Goal: Transaction & Acquisition: Book appointment/travel/reservation

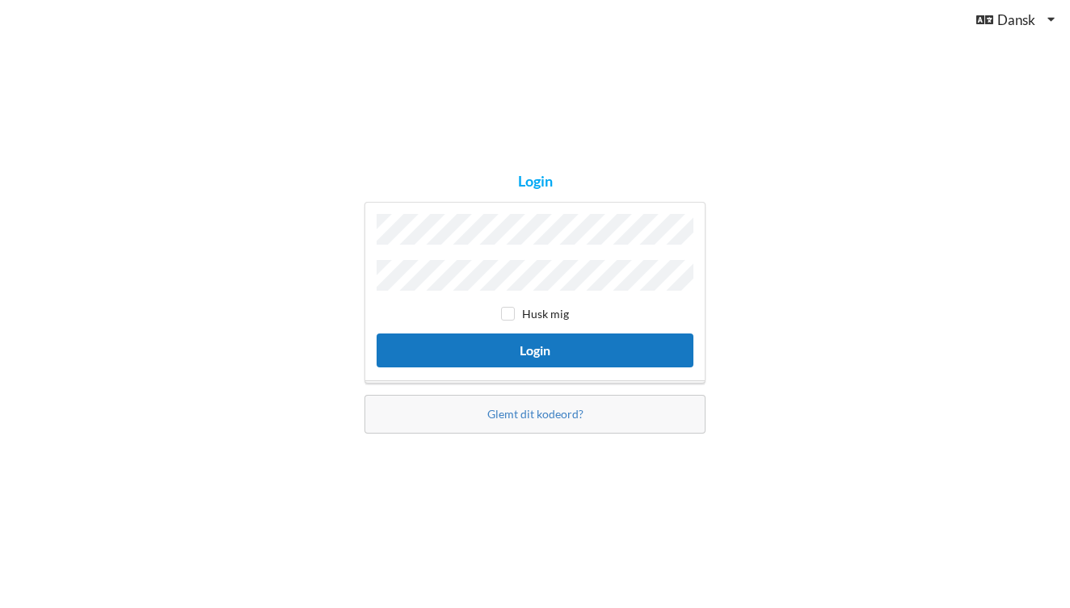
click at [460, 343] on button "Login" at bounding box center [534, 350] width 317 height 33
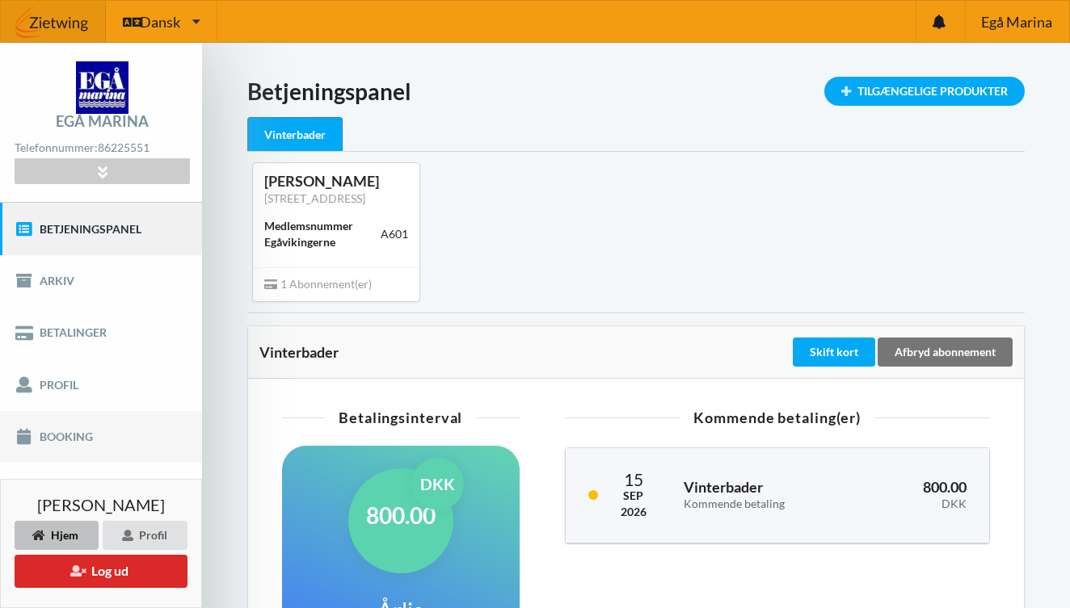
click at [61, 431] on link "Booking" at bounding box center [101, 437] width 202 height 52
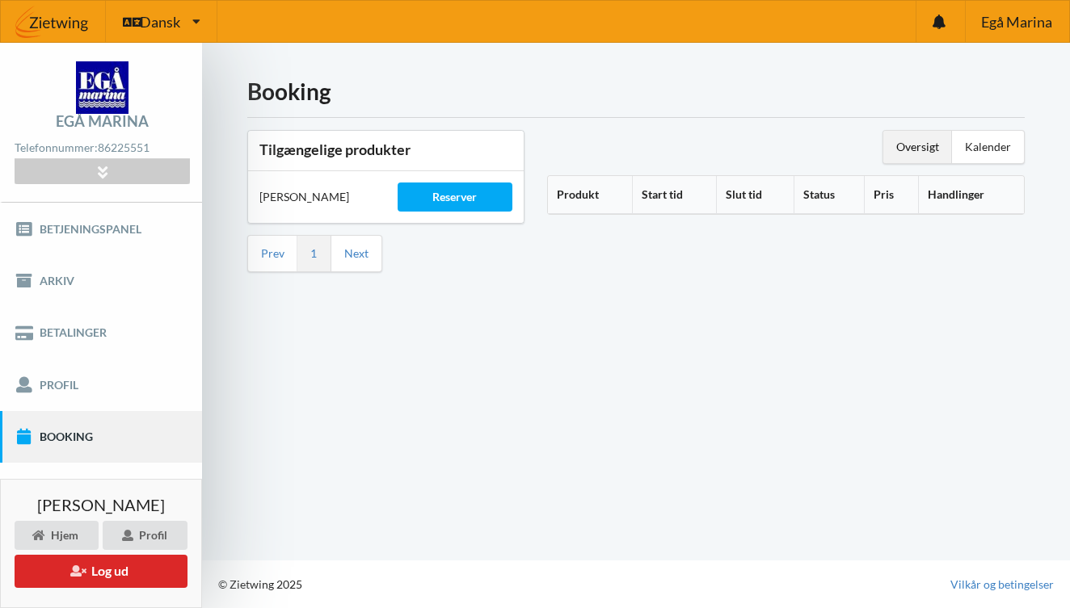
click at [433, 212] on div "Reserver" at bounding box center [455, 197] width 138 height 52
click at [429, 206] on div "Reserver" at bounding box center [455, 197] width 116 height 29
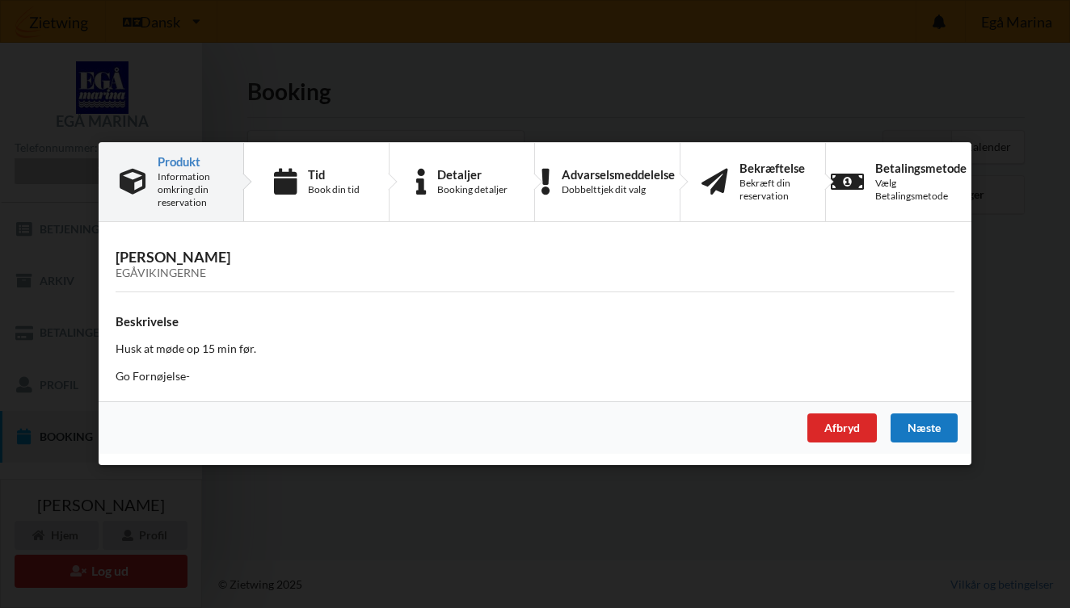
click at [916, 422] on div "Næste" at bounding box center [923, 428] width 67 height 29
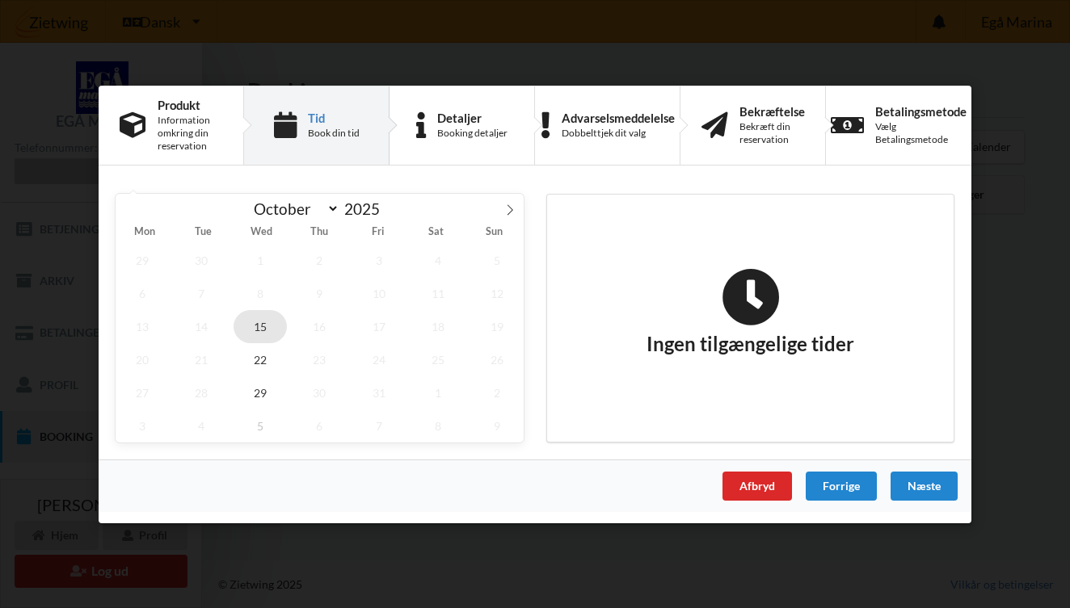
click at [261, 321] on span "15" at bounding box center [259, 325] width 53 height 33
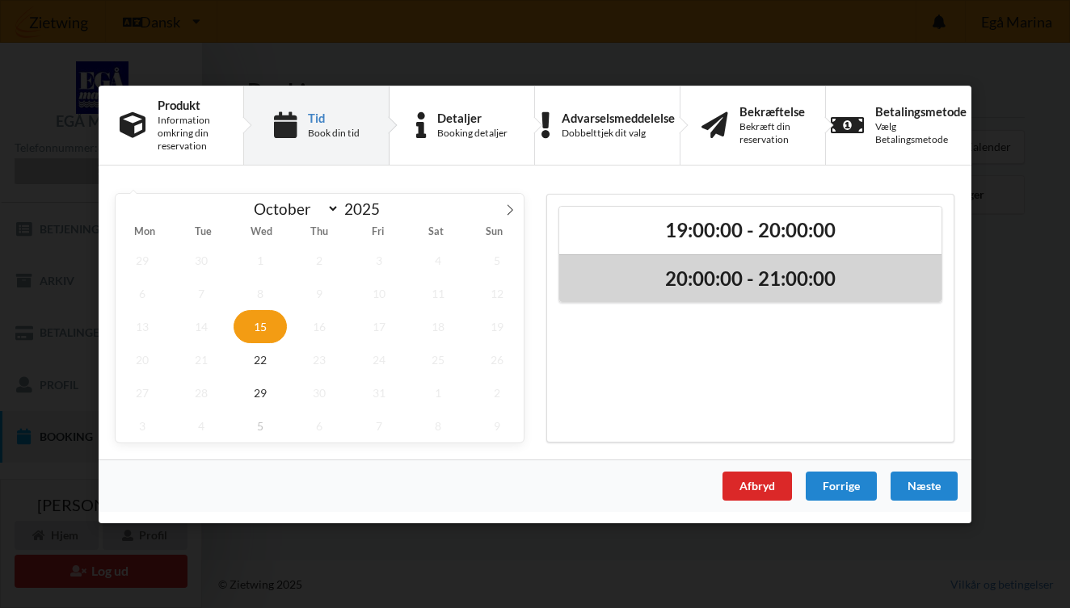
click at [721, 290] on div "20:00:00 - 21:00:00" at bounding box center [750, 278] width 382 height 48
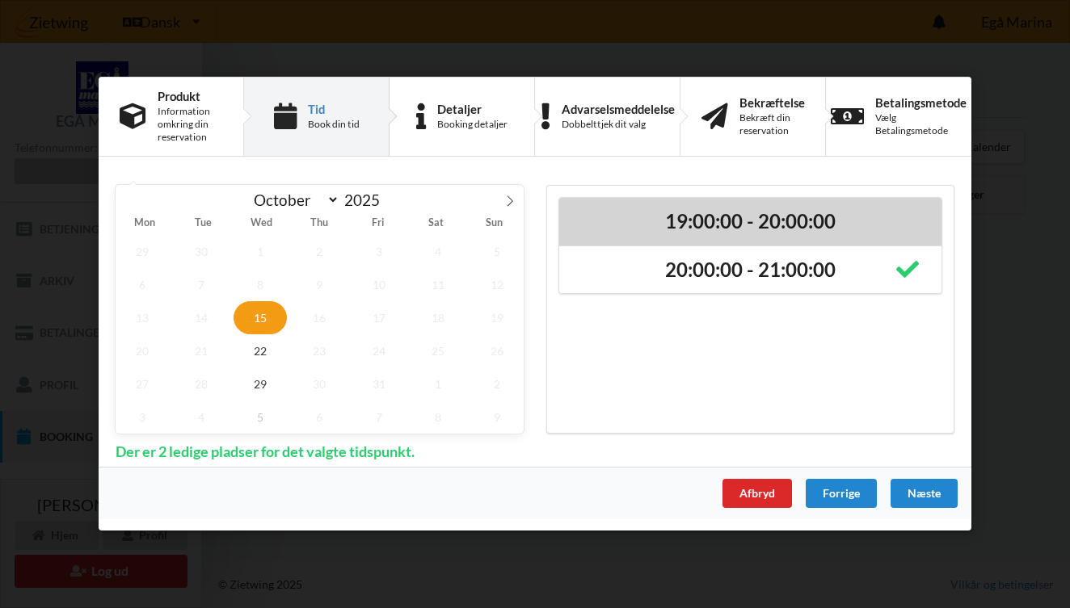
click at [727, 225] on h2 "19:00:00 - 20:00:00" at bounding box center [749, 221] width 359 height 25
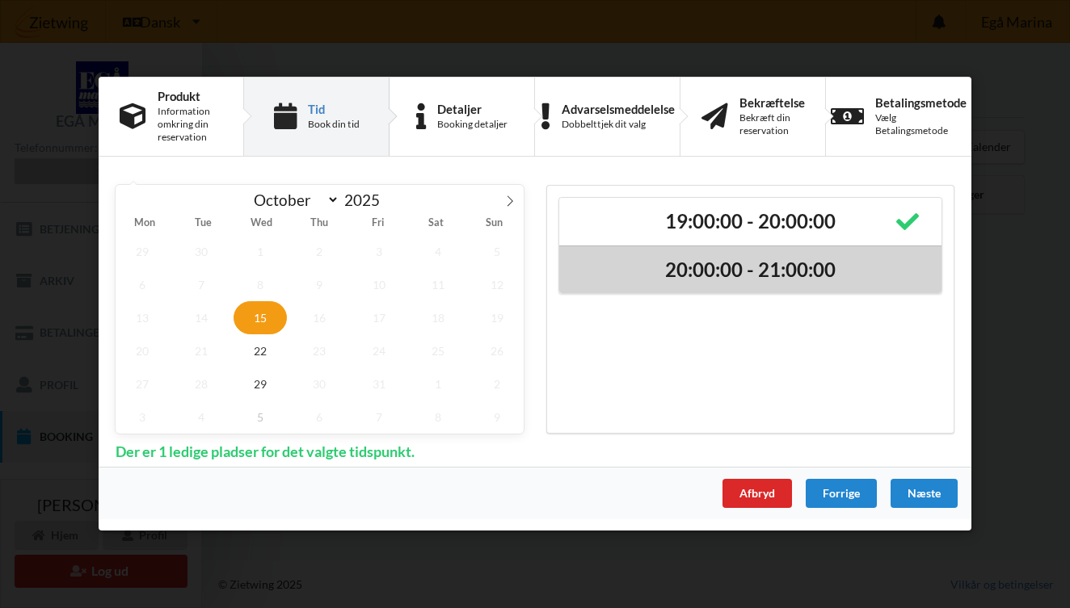
click at [728, 271] on h2 "20:00:00 - 21:00:00" at bounding box center [749, 270] width 359 height 25
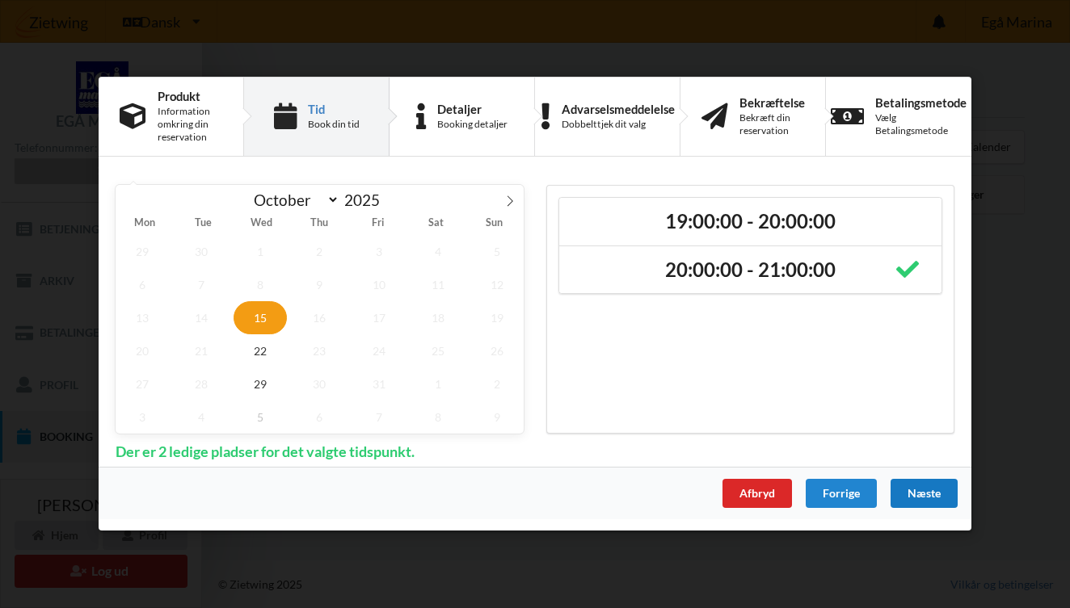
click at [915, 495] on div "Næste" at bounding box center [923, 494] width 67 height 29
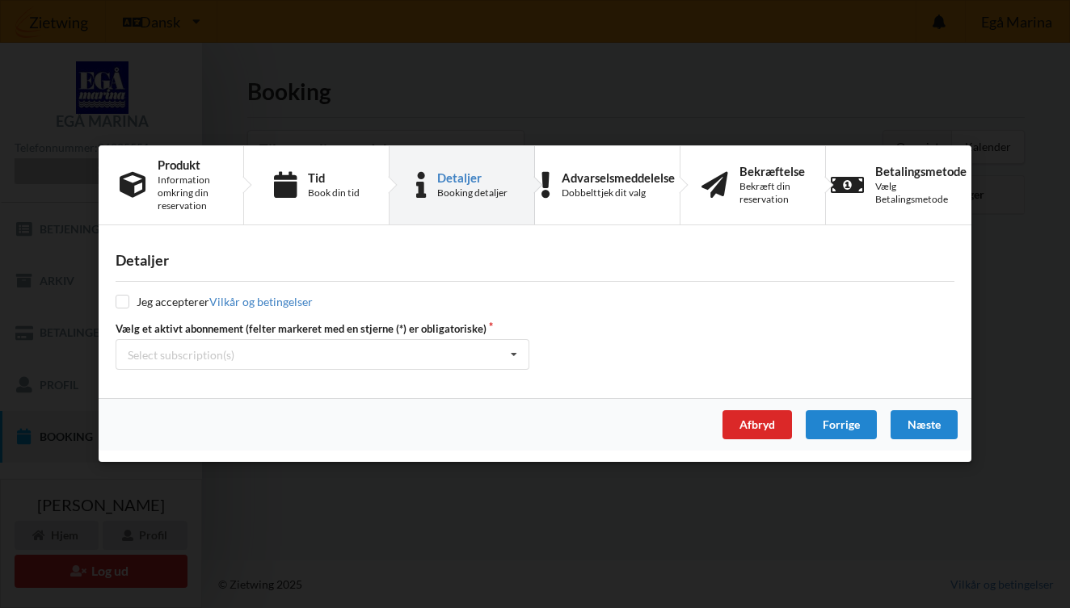
click at [121, 300] on input "checkbox" at bounding box center [123, 303] width 14 height 14
checkbox input "true"
click at [187, 355] on div "Select subscription(s)" at bounding box center [181, 355] width 107 height 14
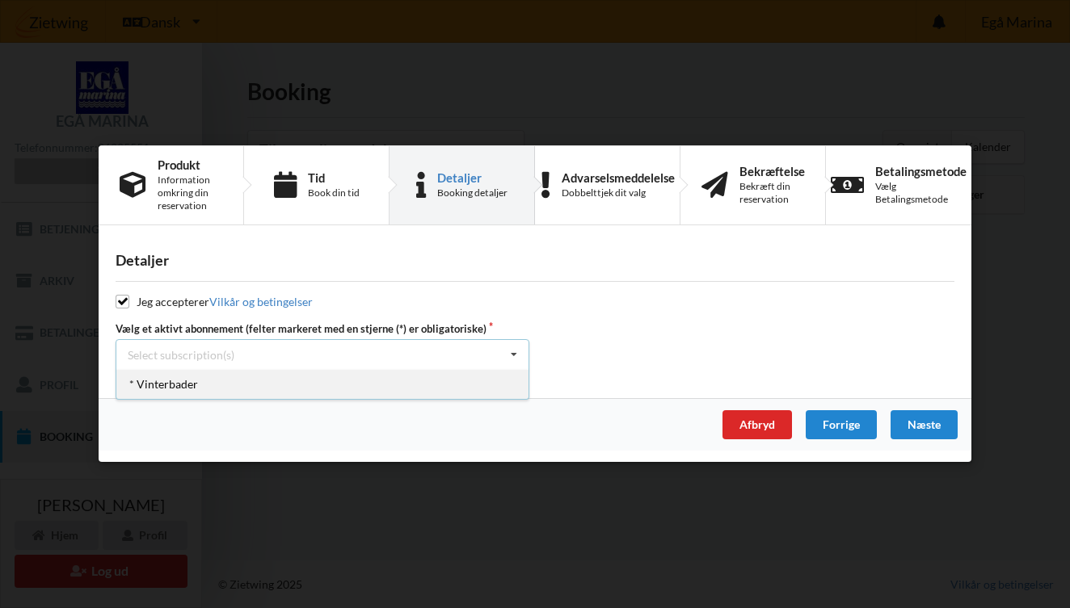
click at [175, 385] on div "* Vinterbader" at bounding box center [322, 385] width 412 height 30
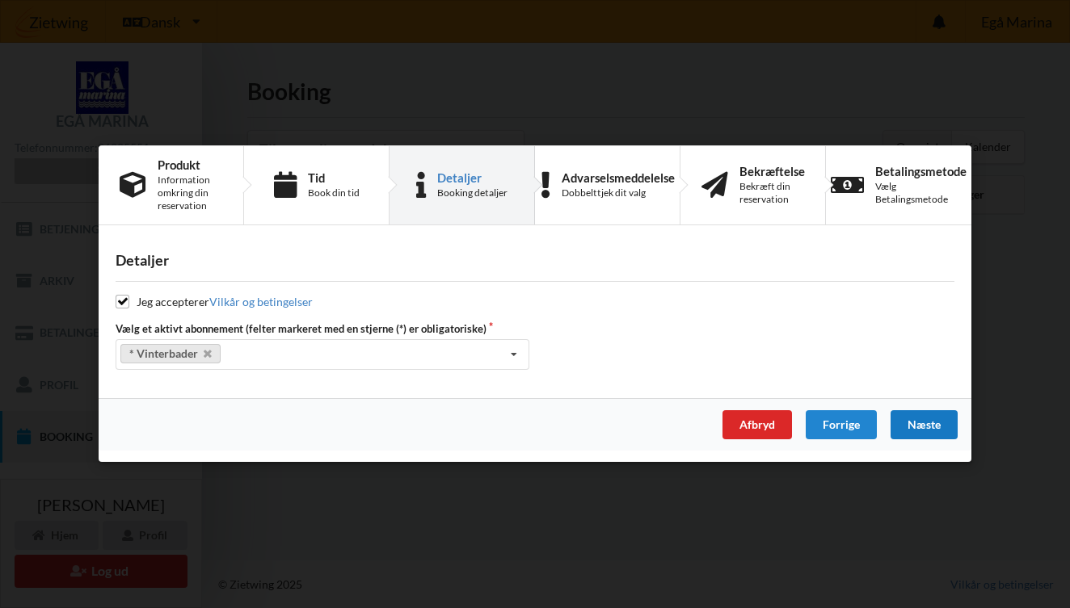
click at [897, 431] on div "Næste" at bounding box center [923, 425] width 67 height 29
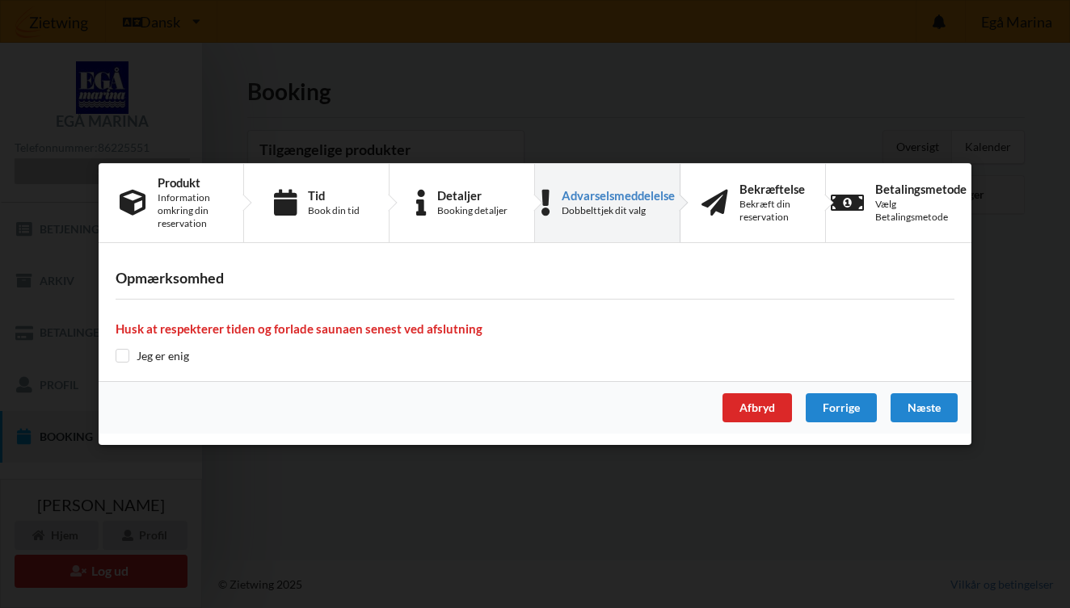
click at [116, 359] on input "checkbox" at bounding box center [123, 356] width 14 height 14
checkbox input "true"
click at [922, 394] on div "Næste" at bounding box center [923, 407] width 67 height 29
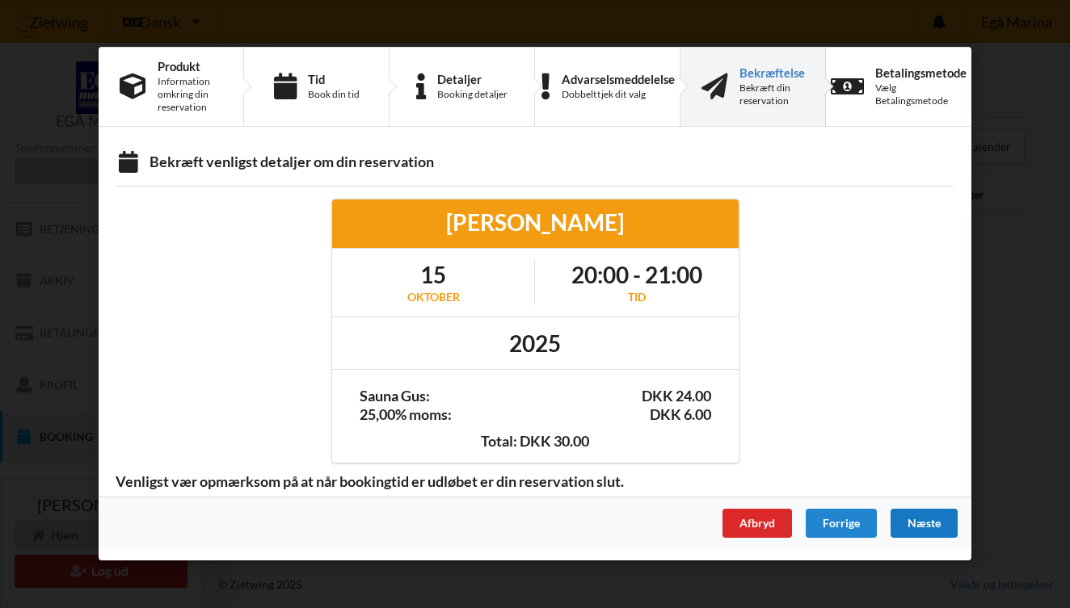
click at [909, 532] on div "Næste" at bounding box center [923, 524] width 67 height 29
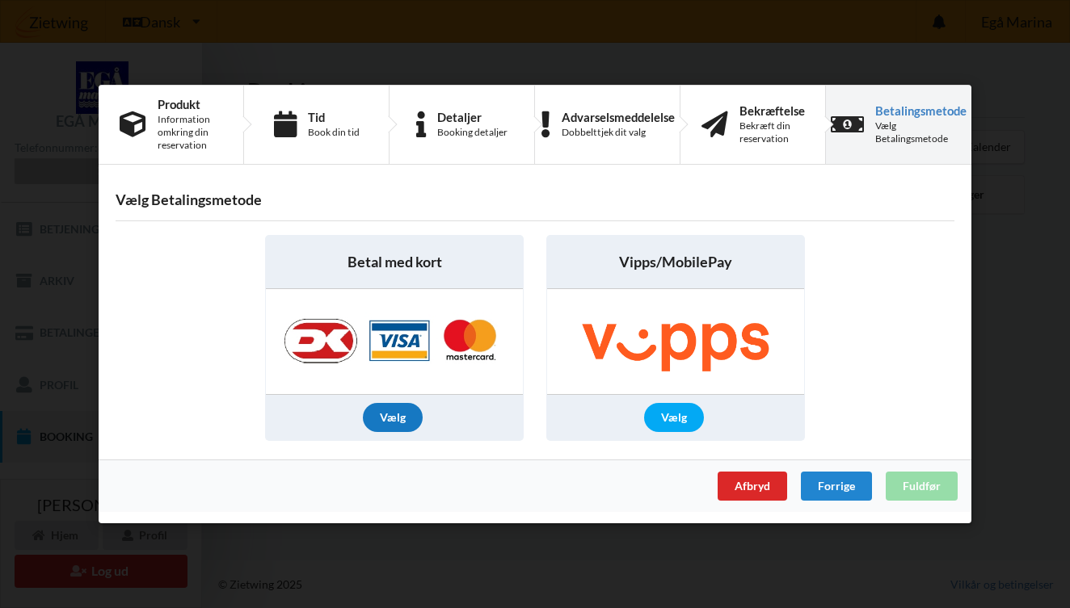
click at [388, 418] on div "Vælg" at bounding box center [393, 417] width 60 height 29
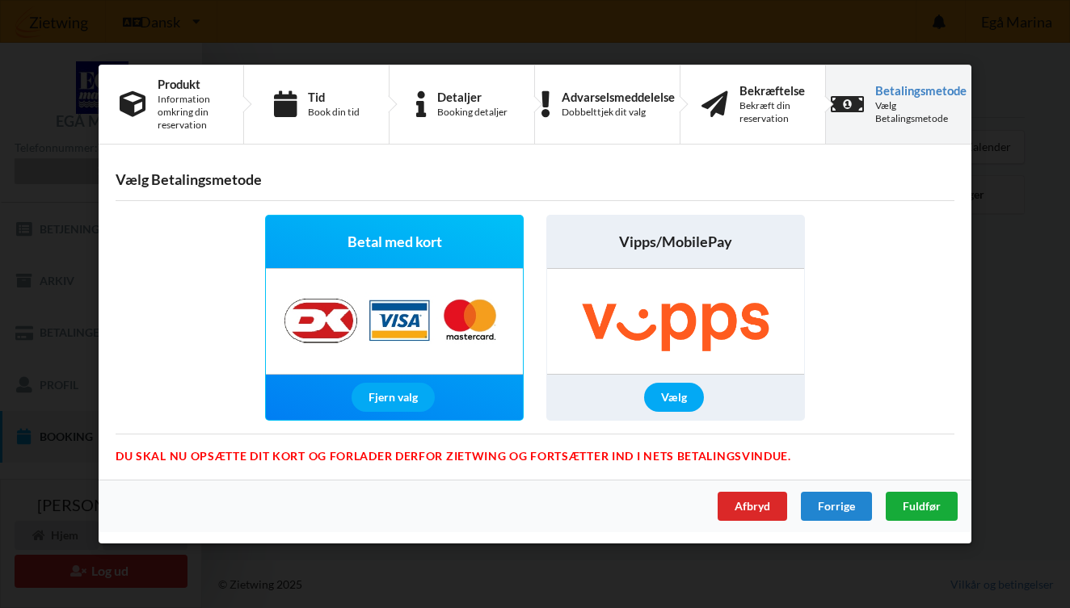
click at [897, 507] on div "Fuldfør" at bounding box center [921, 506] width 72 height 29
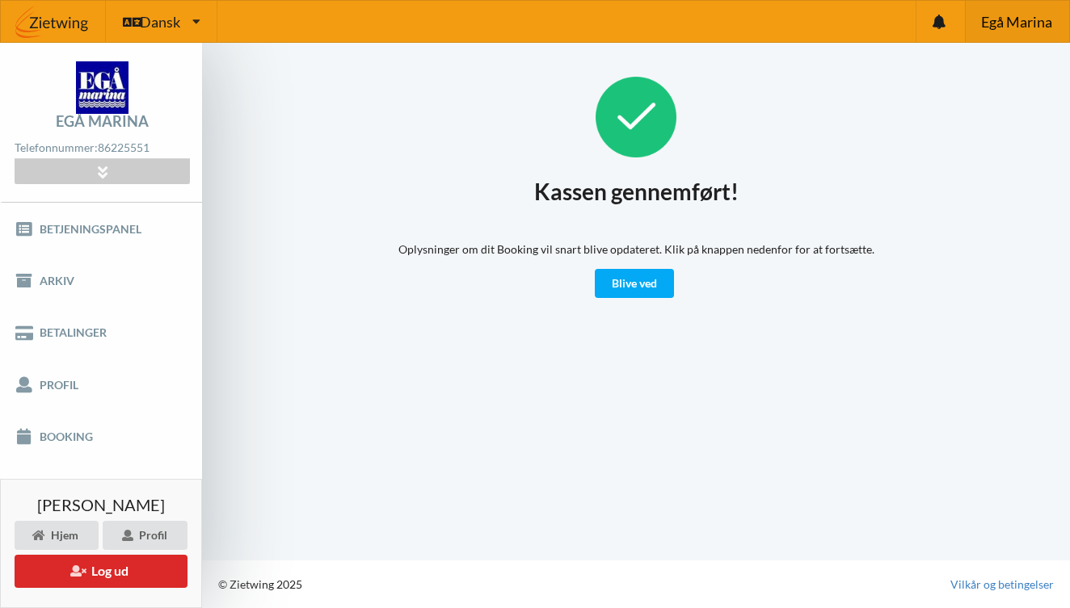
click at [1009, 16] on span "Egå Marina" at bounding box center [1016, 22] width 71 height 15
